Goal: Task Accomplishment & Management: Complete application form

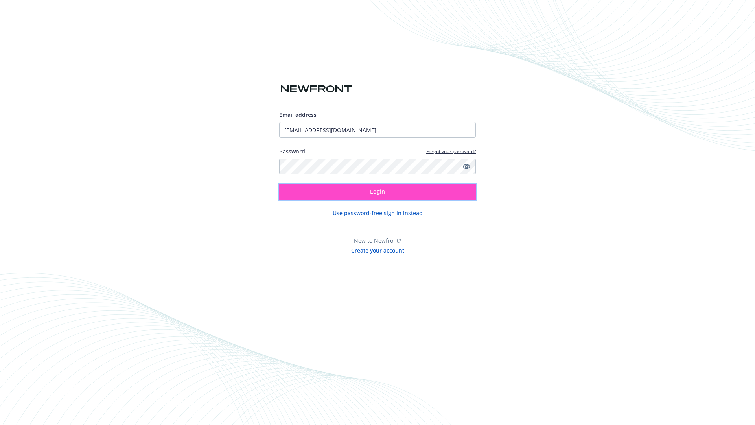
click at [377, 191] on span "Login" at bounding box center [377, 191] width 15 height 7
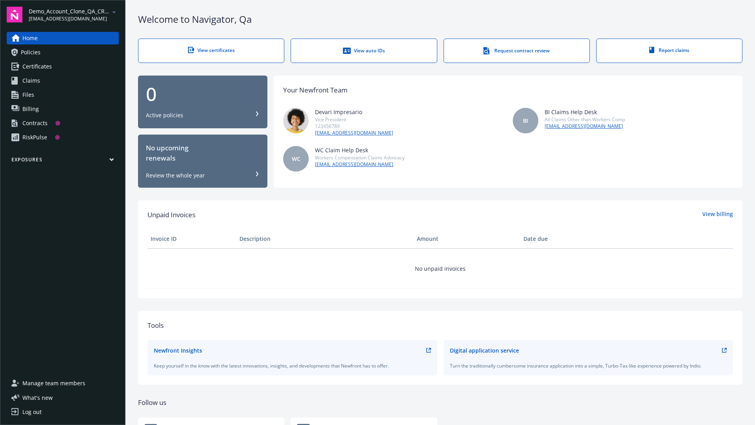
click at [74, 15] on span "Demo_Account_Clone_QA_CR_Tests_Prospect" at bounding box center [69, 11] width 81 height 8
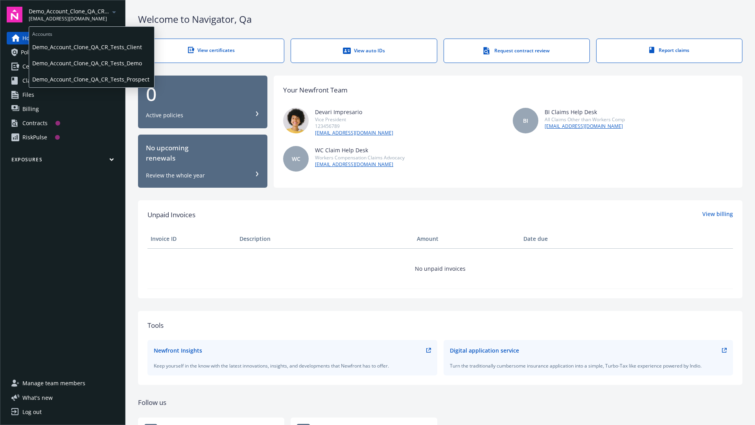
click at [91, 47] on span "Demo_Account_Clone_QA_CR_Tests_Client" at bounding box center [91, 47] width 119 height 16
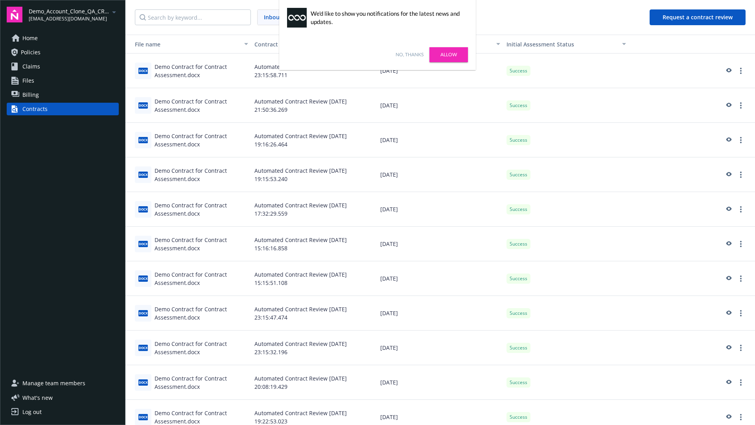
click at [409, 55] on link "No, thanks" at bounding box center [409, 54] width 28 height 7
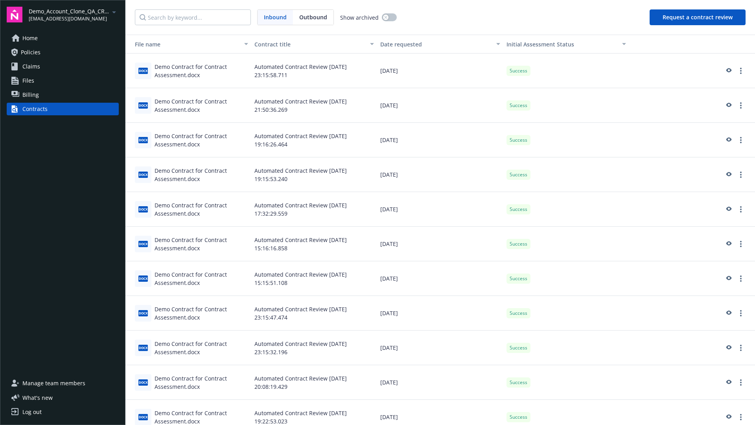
click at [698, 17] on button "Request a contract review" at bounding box center [697, 17] width 96 height 16
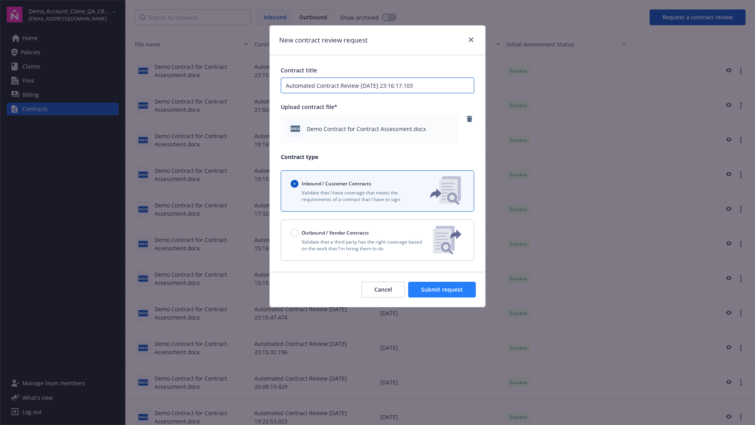
type input "Automated Contract Review 08-15-2025 23:16:17.103"
click at [442, 289] on span "Submit request" at bounding box center [442, 288] width 42 height 7
